Goal: Task Accomplishment & Management: Manage account settings

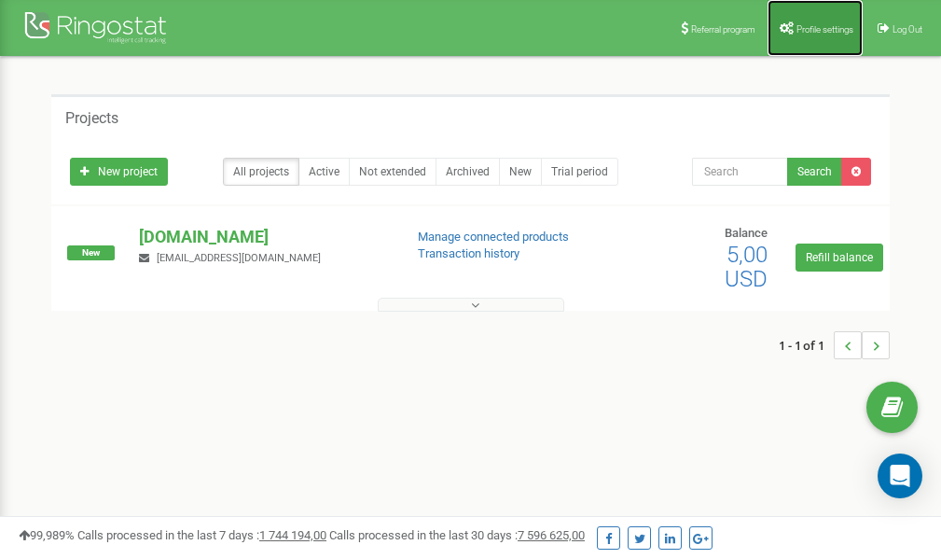
click at [810, 25] on span "Profile settings" at bounding box center [825, 29] width 57 height 10
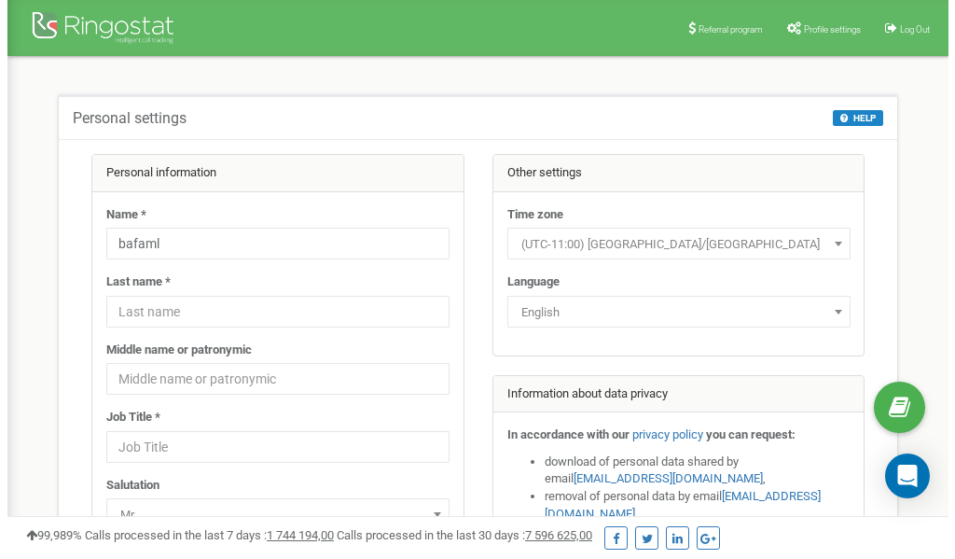
scroll to position [93, 0]
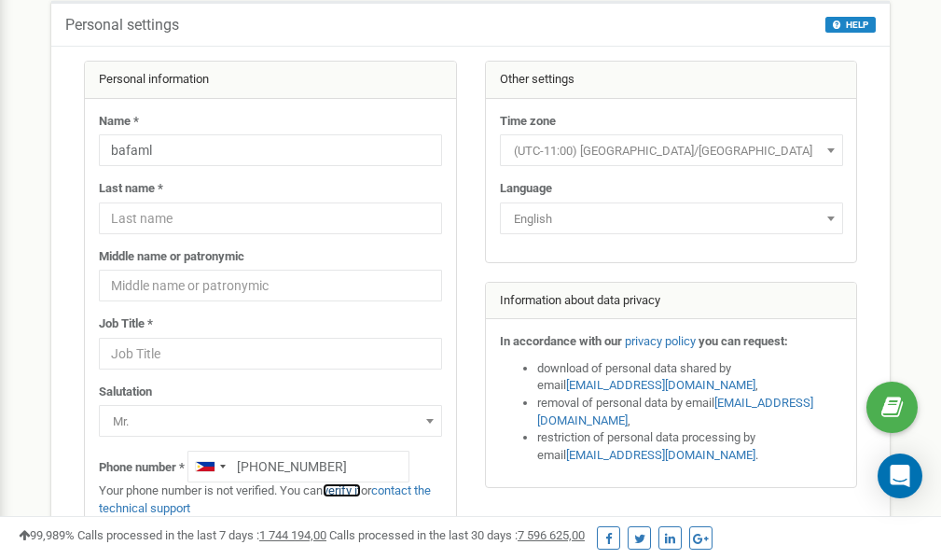
click at [350, 489] on link "verify it" at bounding box center [342, 490] width 38 height 14
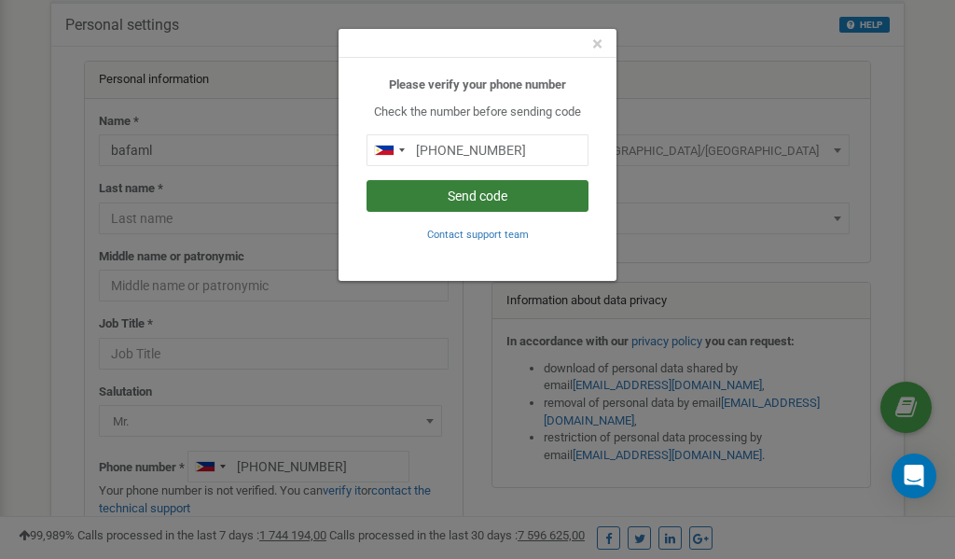
click at [472, 199] on button "Send code" at bounding box center [478, 196] width 222 height 32
